Goal: Task Accomplishment & Management: Complete application form

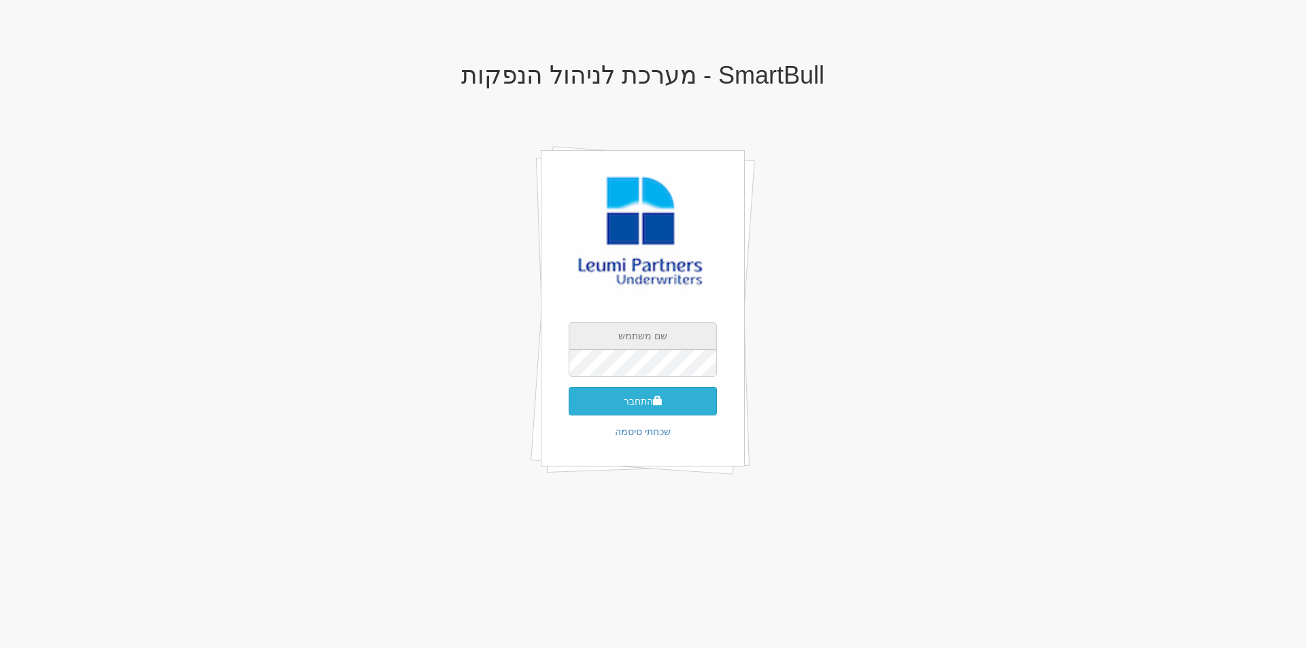
type input "[EMAIL_ADDRESS][DOMAIN_NAME]"
click at [647, 413] on button "התחבר" at bounding box center [643, 401] width 148 height 29
type input "552902"
click at [569, 407] on button "התחבר" at bounding box center [643, 421] width 148 height 29
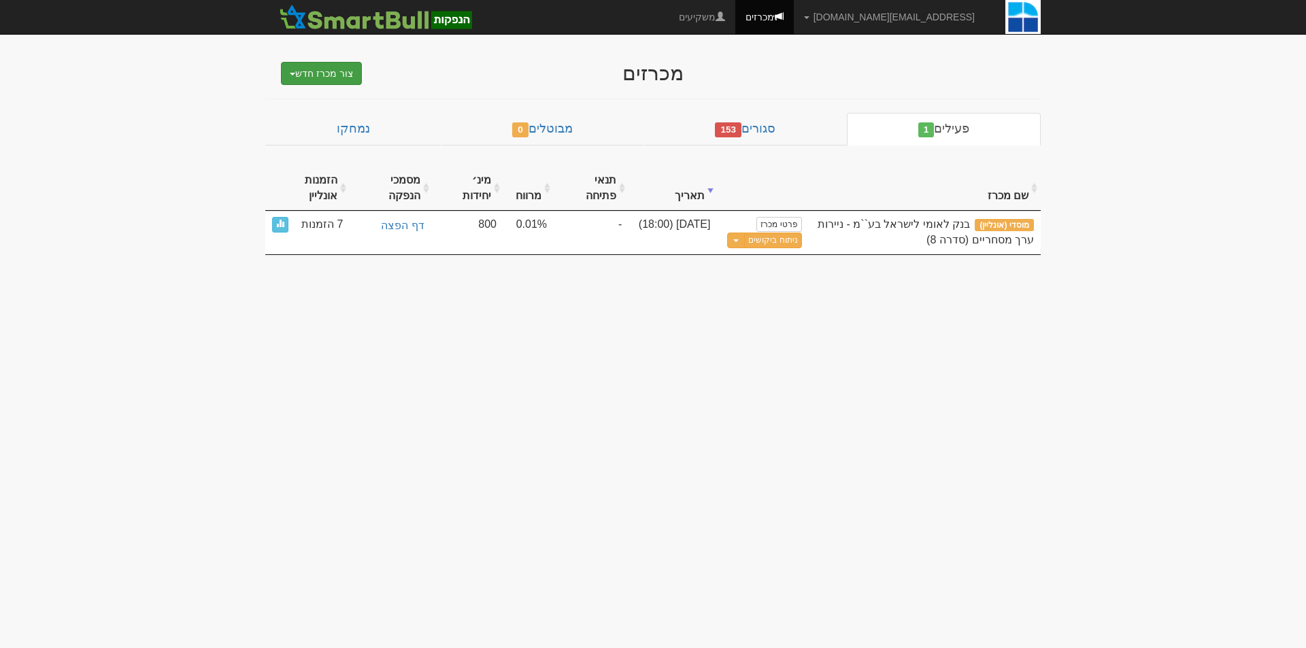
click at [345, 73] on button "צור מכרז חדש" at bounding box center [321, 73] width 81 height 23
click at [345, 102] on link "מוסדי" at bounding box center [286, 99] width 149 height 18
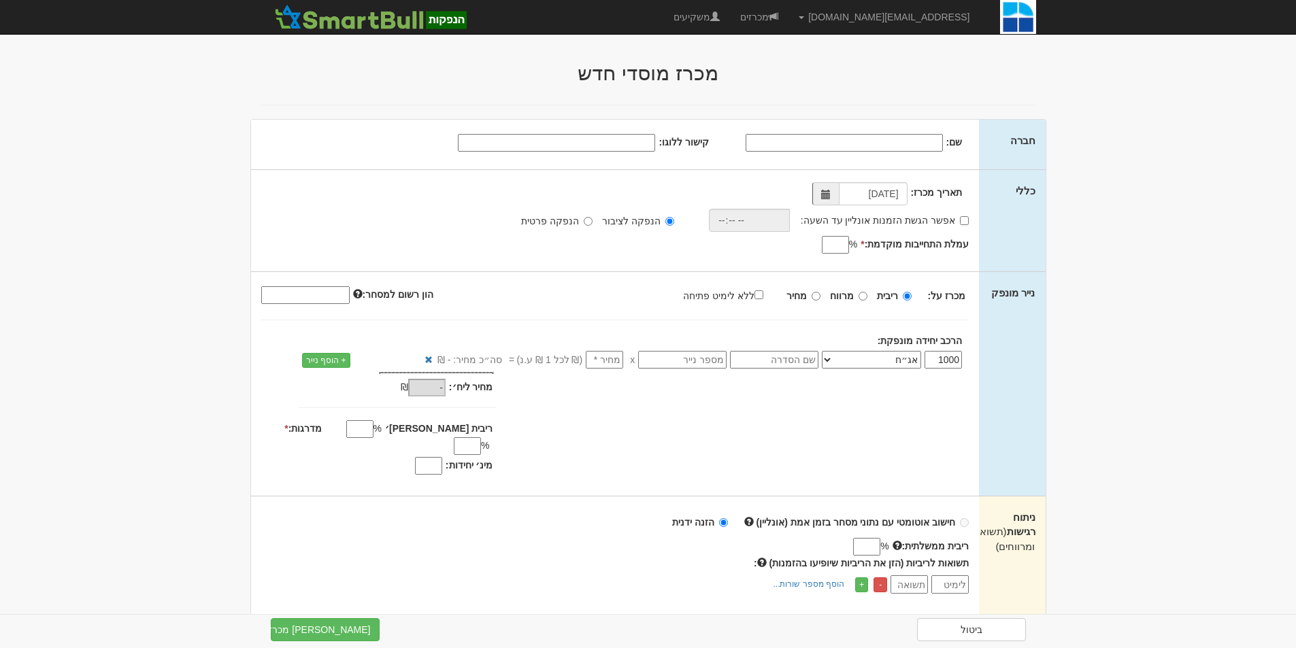
click at [868, 363] on select "אג״ח אג״ח להמרה מניות כתבי אופציה ניירות ערך מסחריים אופציות רכש כתבי התחייבות …" at bounding box center [871, 360] width 99 height 18
click at [824, 351] on select "אג״ח אג״ח להמרה מניות כתבי אופציה ניירות ערך מסחריים אופציות רכש כתבי התחייבות …" at bounding box center [871, 360] width 99 height 18
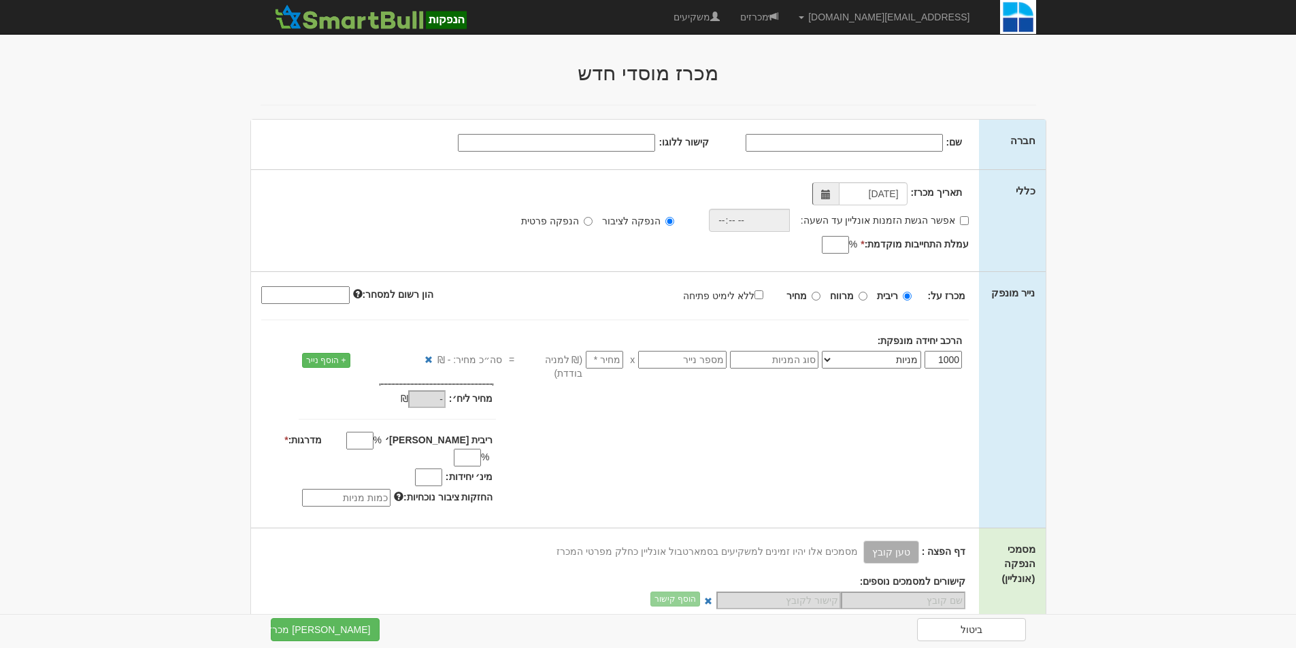
click at [886, 362] on select "אג״ח אג״ח להמרה מניות כתבי אופציה ניירות ערך מסחריים אופציות רכש כתבי התחייבות …" at bounding box center [871, 360] width 99 height 18
click at [824, 351] on select "אג״ח אג״ח להמרה מניות כתבי אופציה ניירות ערך מסחריים אופציות רכש כתבי התחייבות …" at bounding box center [871, 360] width 99 height 18
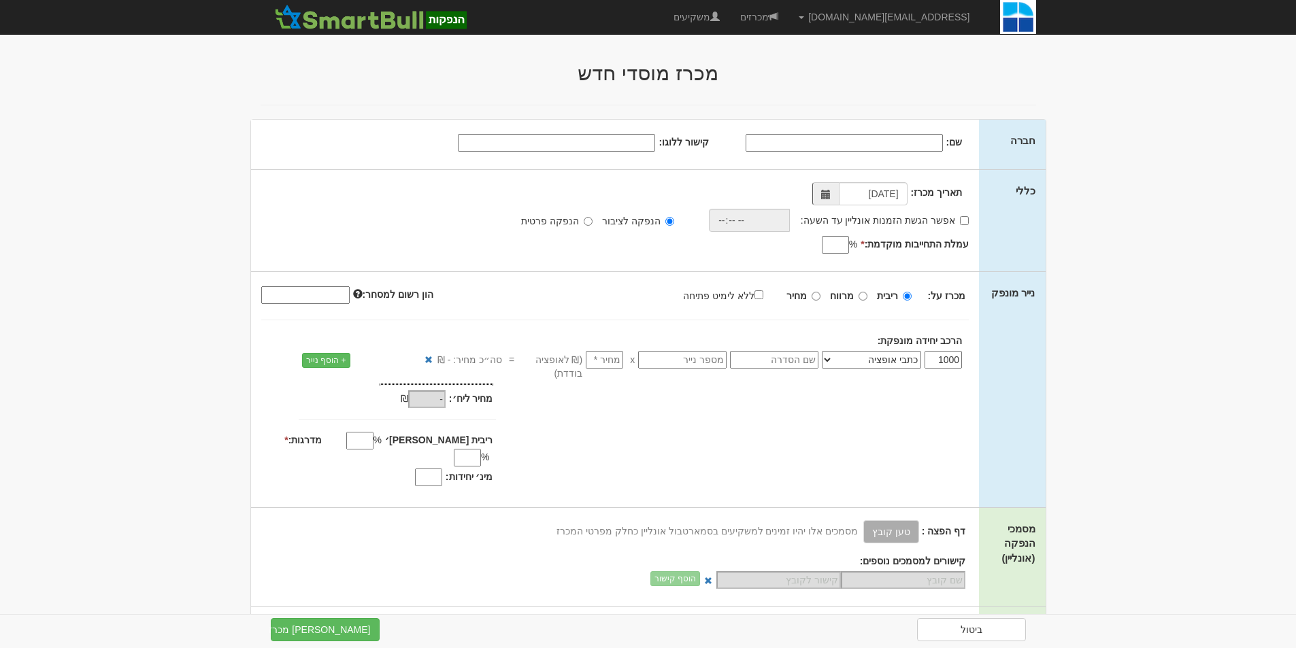
click at [869, 360] on select "אג״ח אג״ח להמרה מניות כתבי אופציה ניירות ערך מסחריים אופציות רכש כתבי התחייבות …" at bounding box center [871, 360] width 99 height 18
select select "מניות"
click at [824, 351] on select "אג״ח אג״ח להמרה מניות כתבי אופציה ניירות ערך מסחריים אופציות רכש כתבי התחייבות …" at bounding box center [871, 360] width 99 height 18
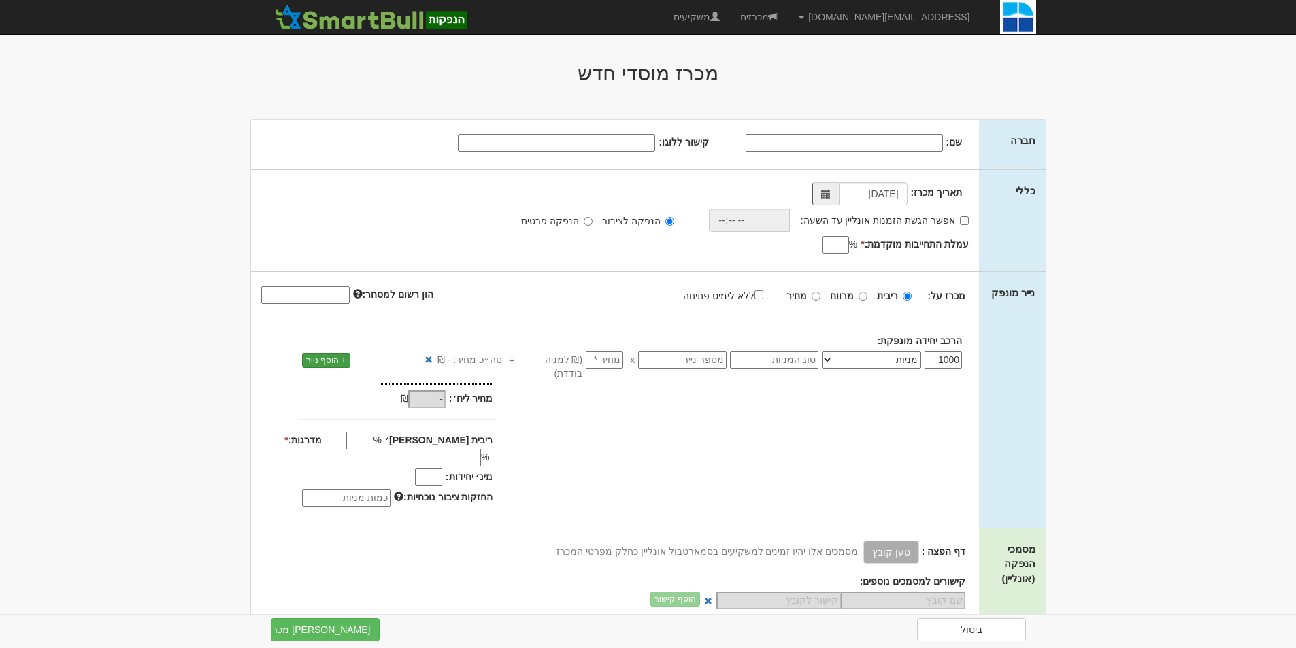
click at [314, 359] on link "+ הוסף נייר" at bounding box center [326, 360] width 48 height 15
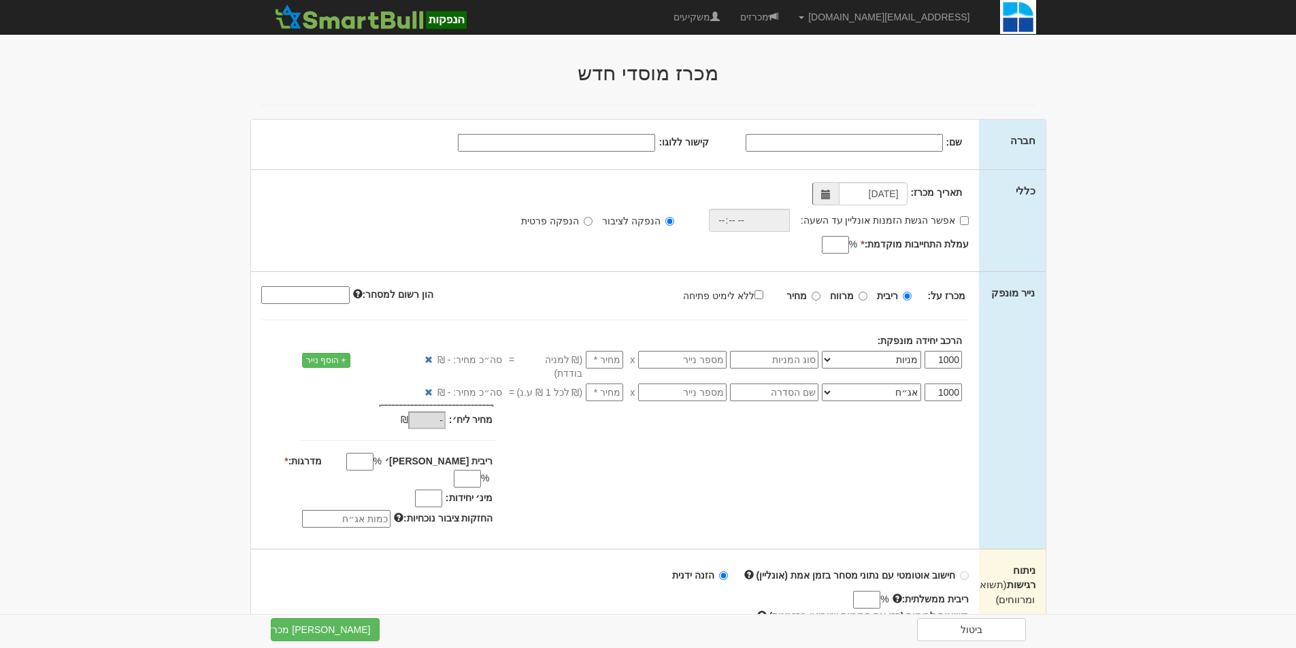
click at [899, 384] on select "אג״ח אג״ח להמרה מניות כתבי אופציה ניירות ערך מסחריים אופציות רכש כתבי התחייבות …" at bounding box center [871, 393] width 99 height 18
click at [824, 384] on select "אג״ח אג״ח להמרה מניות כתבי אופציה ניירות ערך מסחריים אופציות רכש כתבי התחייבות …" at bounding box center [871, 393] width 99 height 18
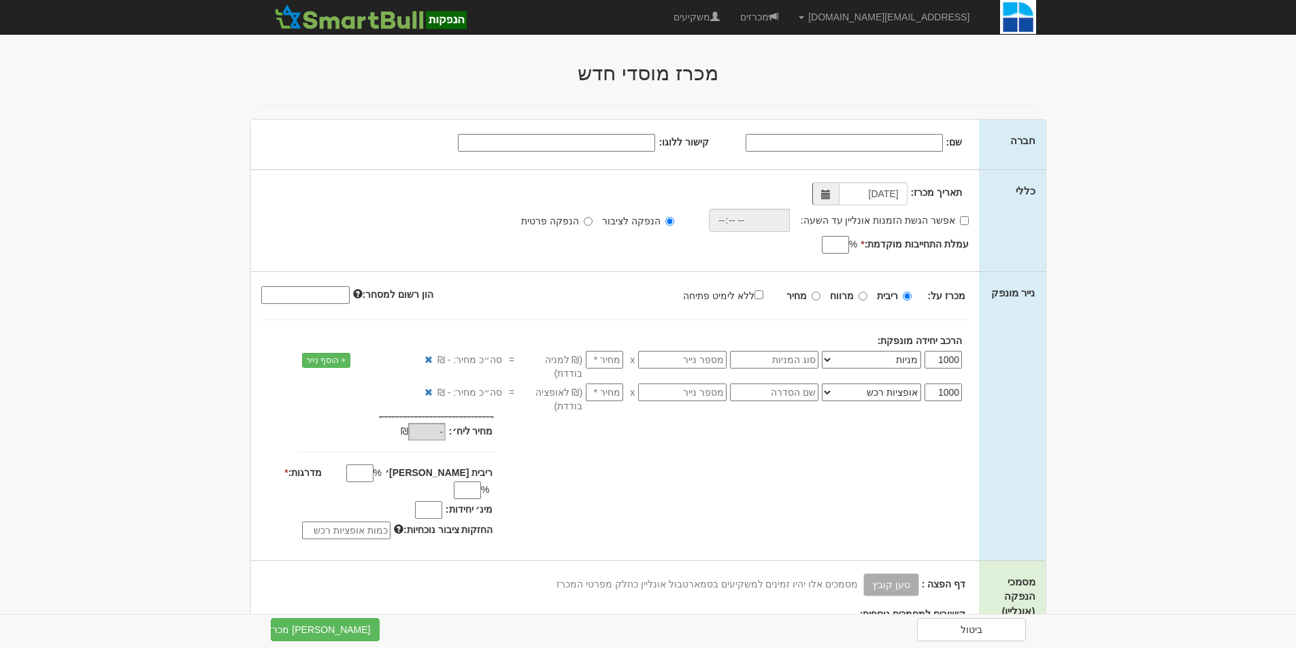
click at [887, 384] on select "אג״ח אג״ח להמרה מניות כתבי אופציה ניירות ערך מסחריים אופציות רכש כתבי התחייבות …" at bounding box center [871, 393] width 99 height 18
select select "כתבי אופציה"
click at [824, 384] on select "אג״ח אג״ח להמרה מניות כתבי אופציה ניירות ערך מסחריים אופציות רכש כתבי התחייבות …" at bounding box center [871, 393] width 99 height 18
click at [734, 449] on div "מחיר מינ׳: - ₪ * -" at bounding box center [615, 479] width 728 height 127
click at [773, 295] on label "ללא לימיט פתיחה" at bounding box center [730, 295] width 94 height 15
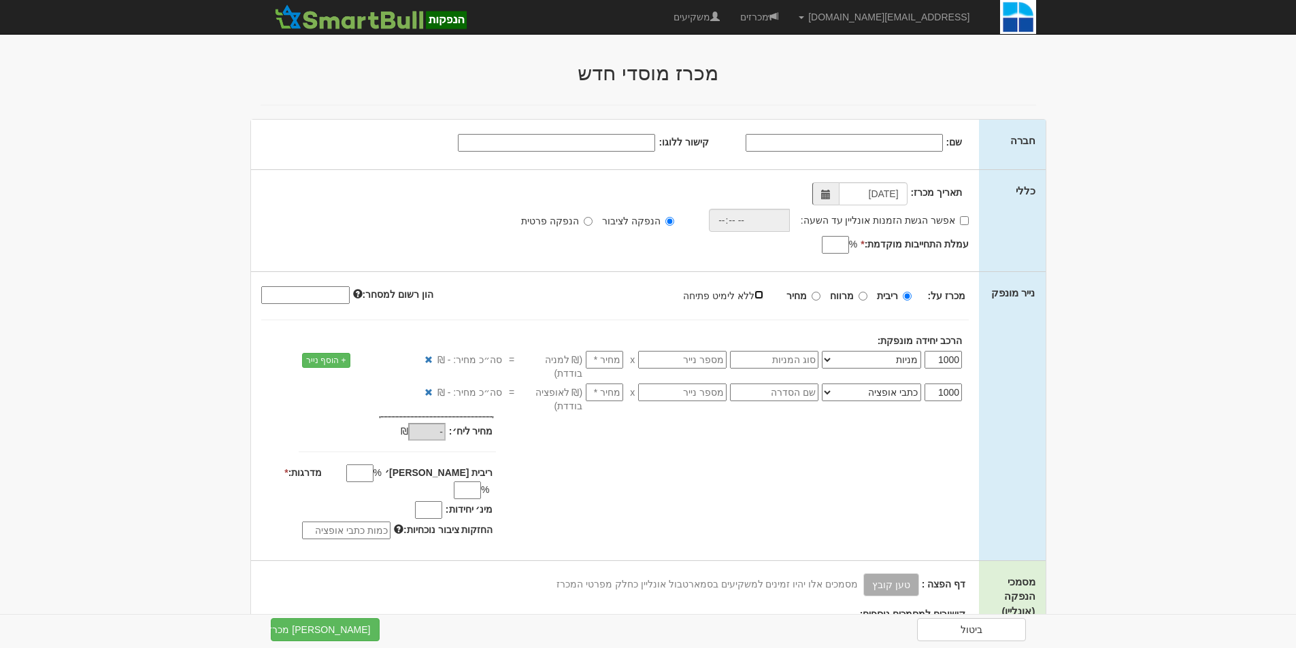
click at [763, 295] on input "ללא לימיט פתיחה" at bounding box center [758, 294] width 9 height 9
checkbox input "true"
click at [820, 299] on input "מחיר" at bounding box center [815, 296] width 9 height 9
radio input "true"
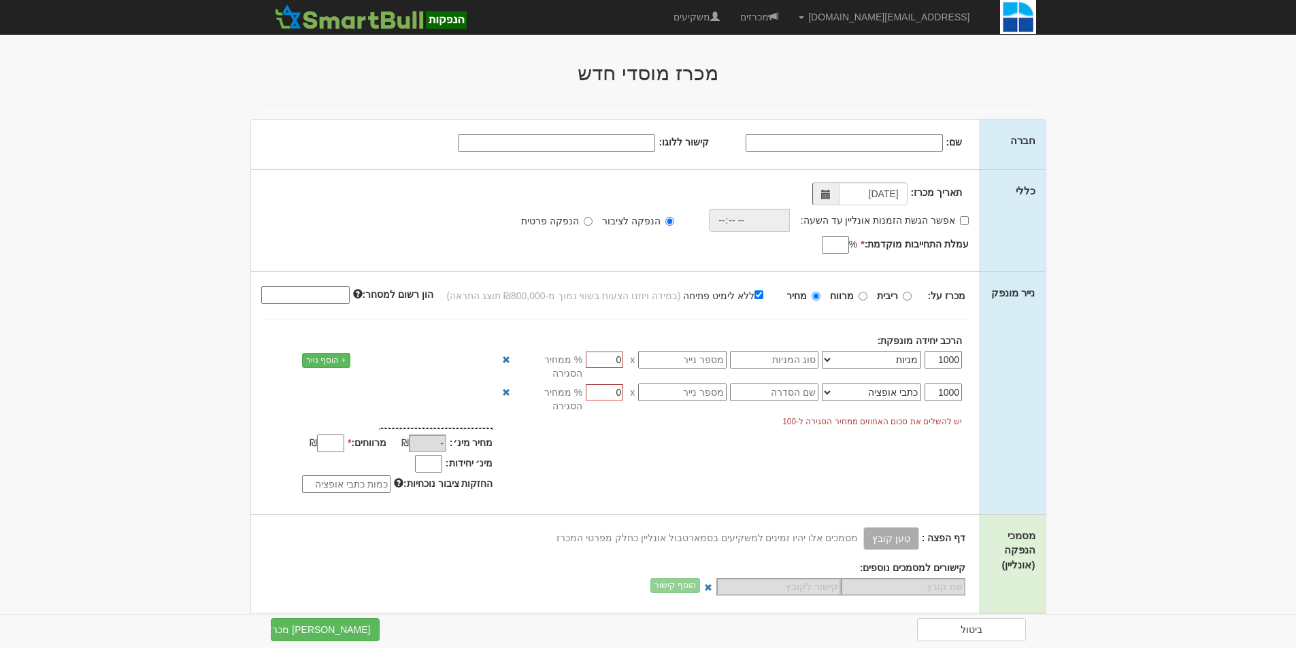
click at [603, 384] on input "0" at bounding box center [604, 392] width 37 height 16
type input "33"
click at [617, 355] on input "0" at bounding box center [604, 360] width 37 height 16
click at [607, 362] on input "0" at bounding box center [604, 360] width 37 height 16
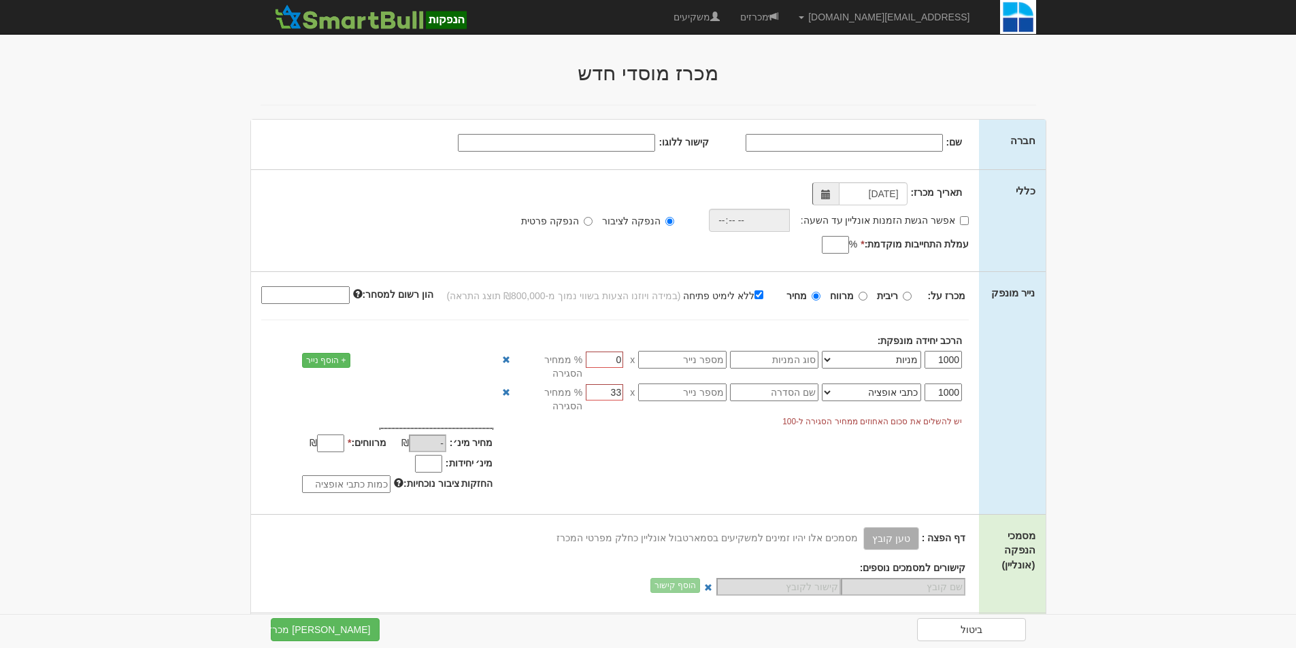
click at [608, 360] on input "0" at bounding box center [604, 360] width 37 height 16
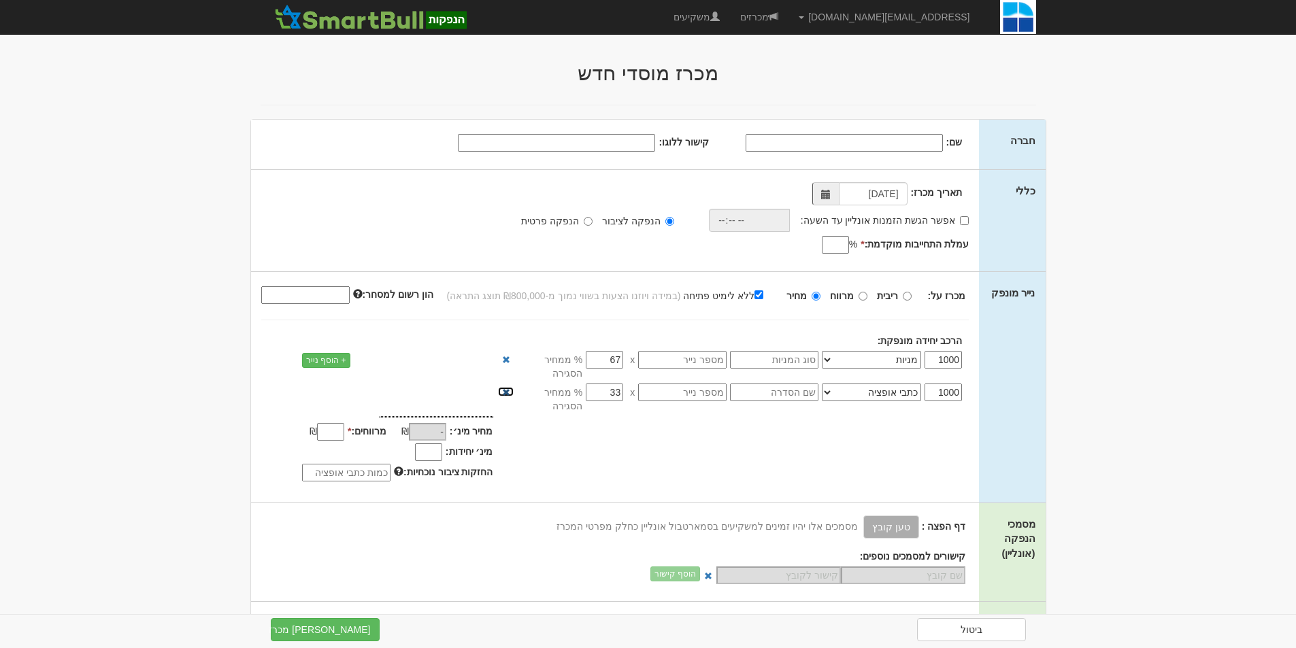
click at [509, 388] on span at bounding box center [506, 392] width 8 height 8
type input "100"
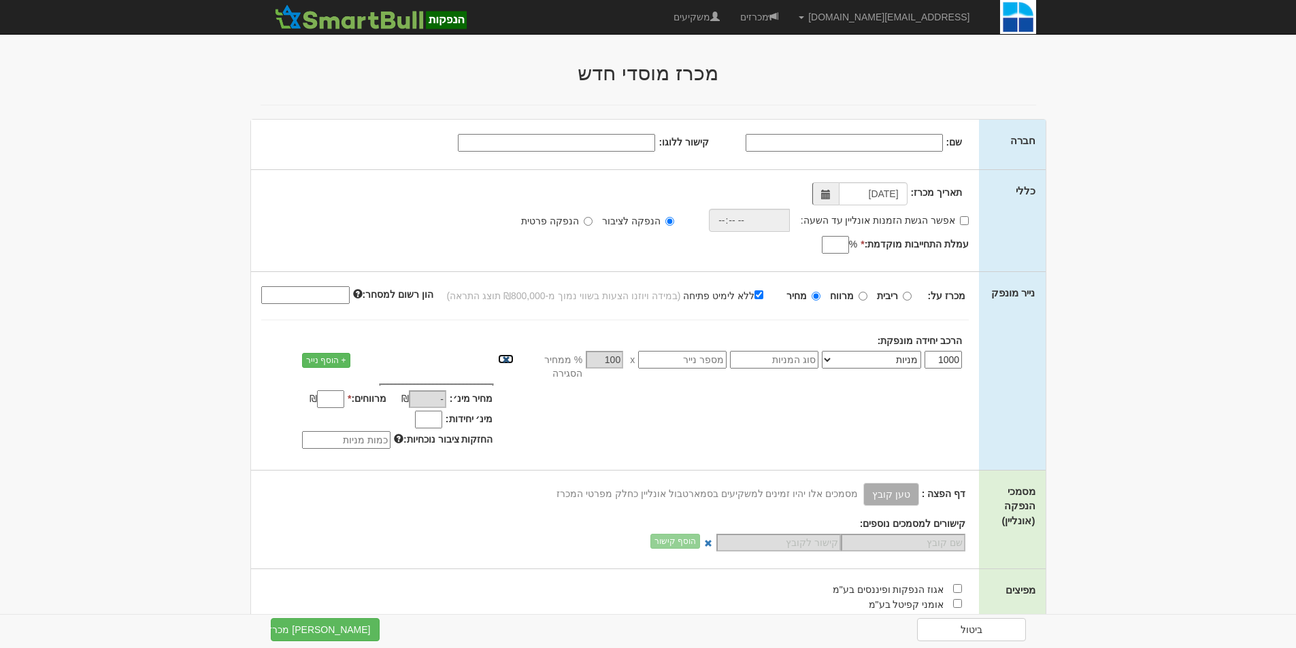
click at [505, 356] on span at bounding box center [506, 360] width 8 height 8
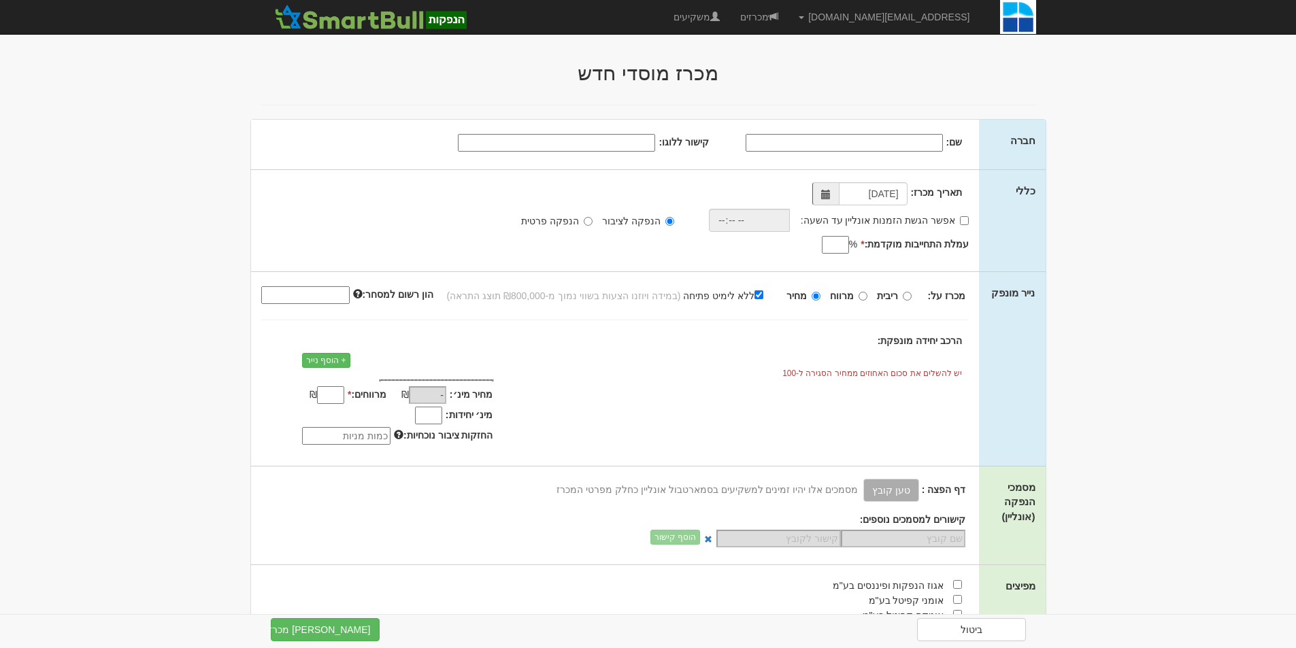
scroll to position [408, 0]
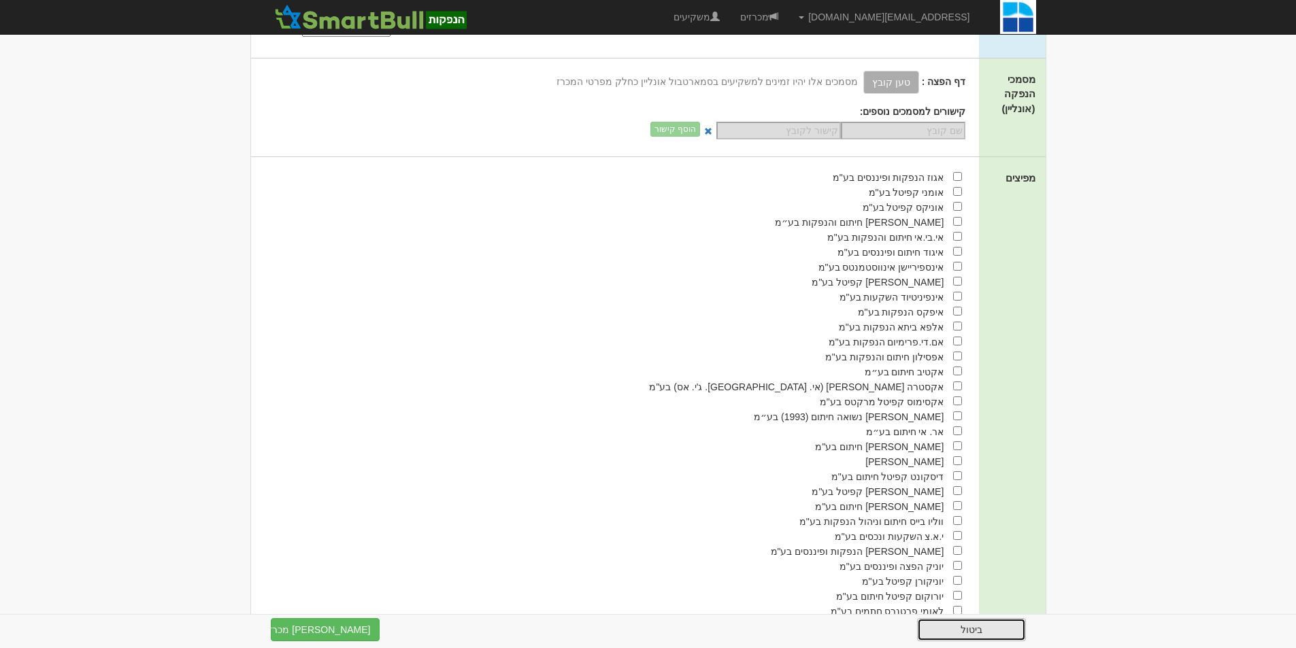
click at [995, 628] on link "ביטול" at bounding box center [971, 629] width 109 height 23
